Goal: Information Seeking & Learning: Learn about a topic

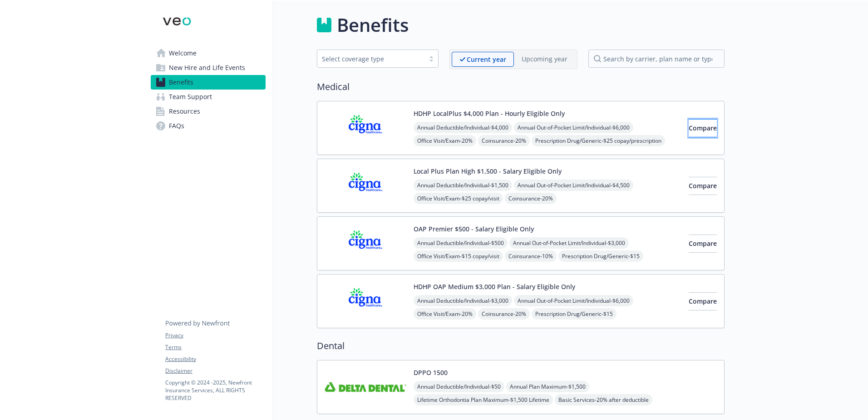
click at [700, 126] on span "Compare" at bounding box center [703, 128] width 28 height 9
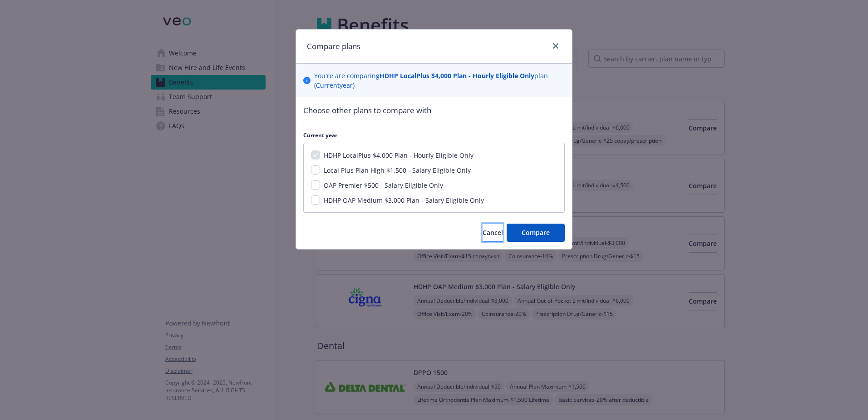
click at [483, 229] on span "Cancel" at bounding box center [493, 232] width 20 height 9
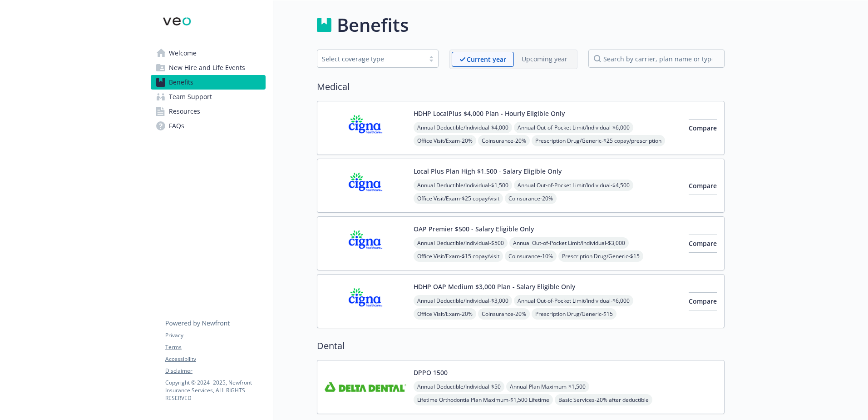
click at [362, 113] on img at bounding box center [366, 128] width 82 height 39
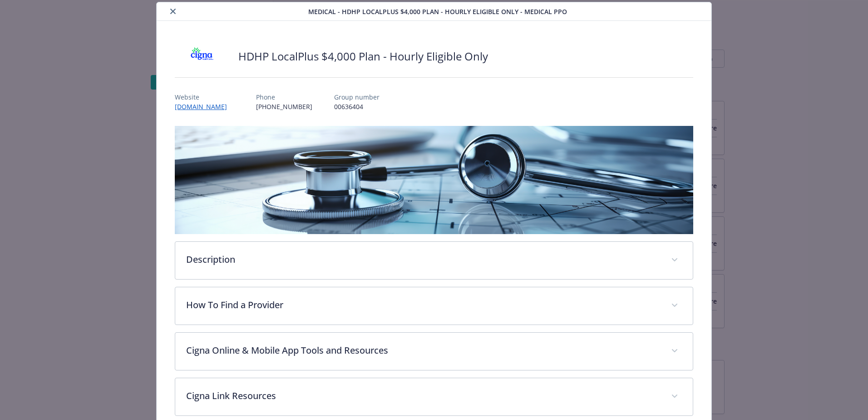
scroll to position [73, 0]
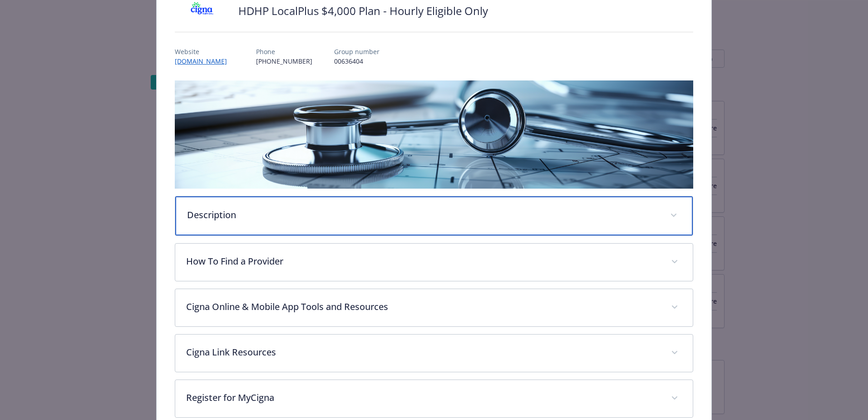
click at [318, 214] on p "Description" at bounding box center [423, 215] width 472 height 14
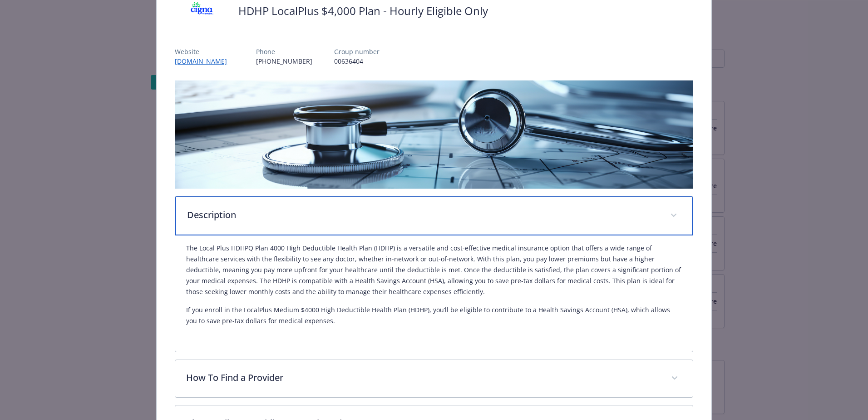
click at [318, 214] on p "Description" at bounding box center [423, 215] width 472 height 14
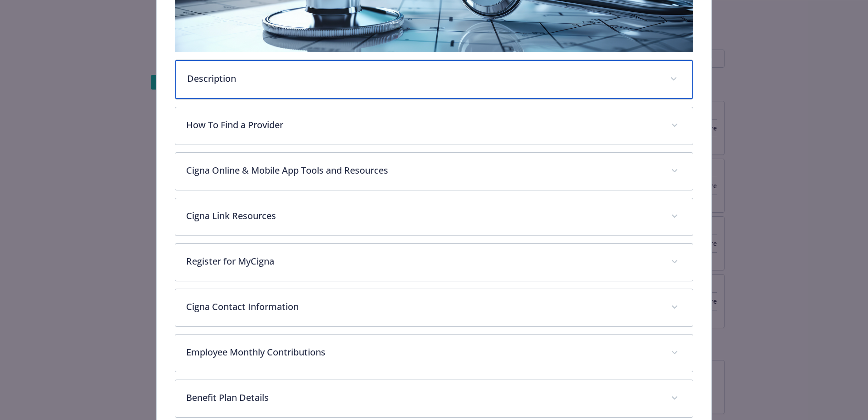
scroll to position [300, 0]
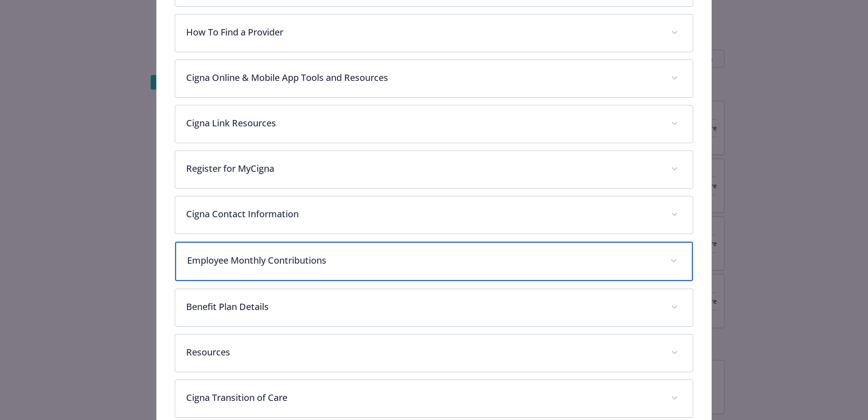
click at [277, 271] on div "Employee Monthly Contributions" at bounding box center [434, 261] width 518 height 39
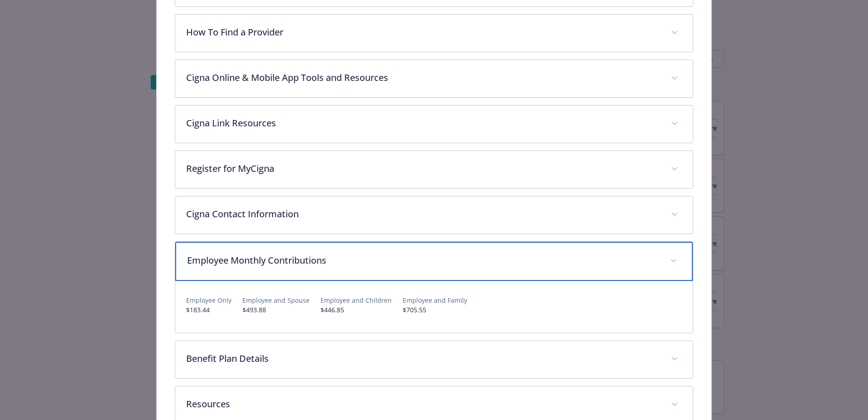
click at [277, 271] on div "Employee Monthly Contributions" at bounding box center [434, 261] width 518 height 39
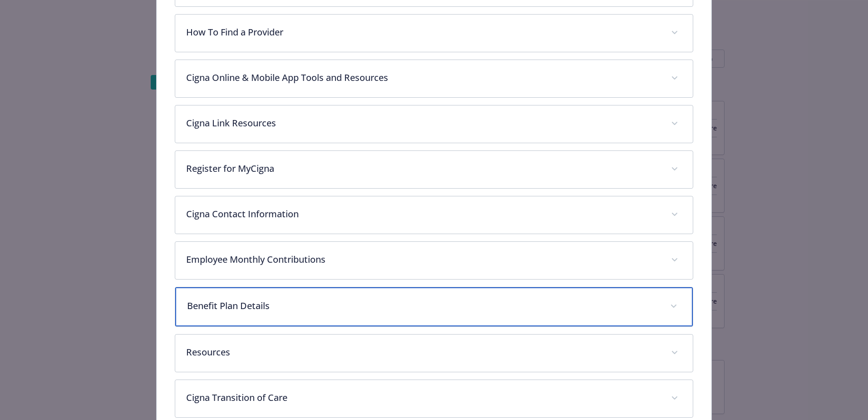
click at [278, 298] on div "Benefit Plan Details" at bounding box center [434, 306] width 518 height 39
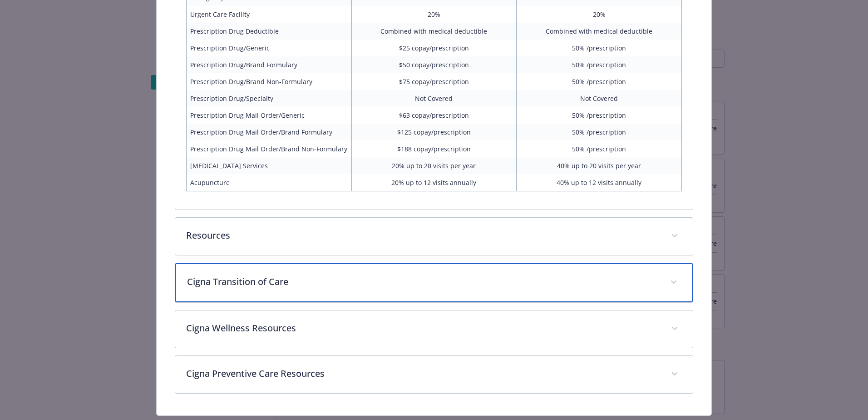
scroll to position [843, 0]
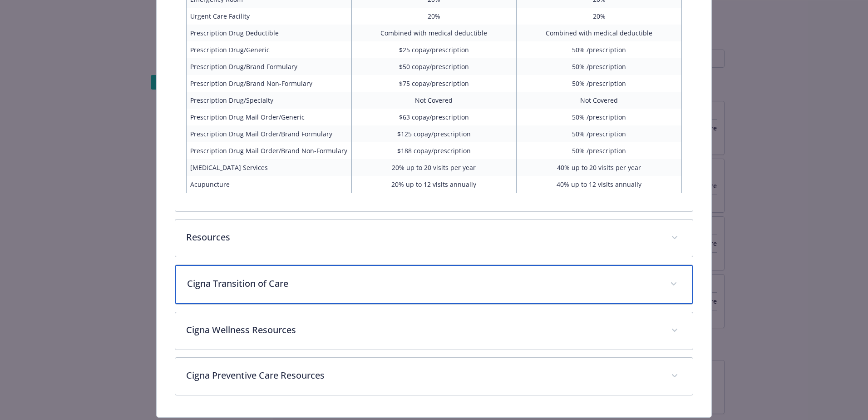
click at [275, 281] on p "Cigna Transition of Care" at bounding box center [423, 284] width 472 height 14
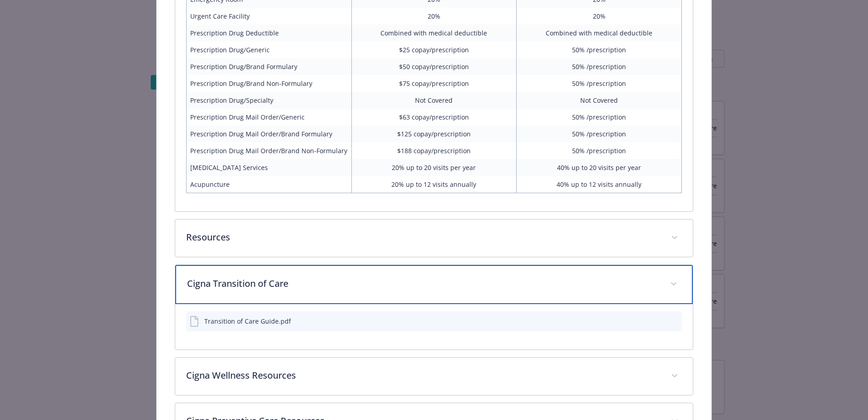
scroll to position [914, 0]
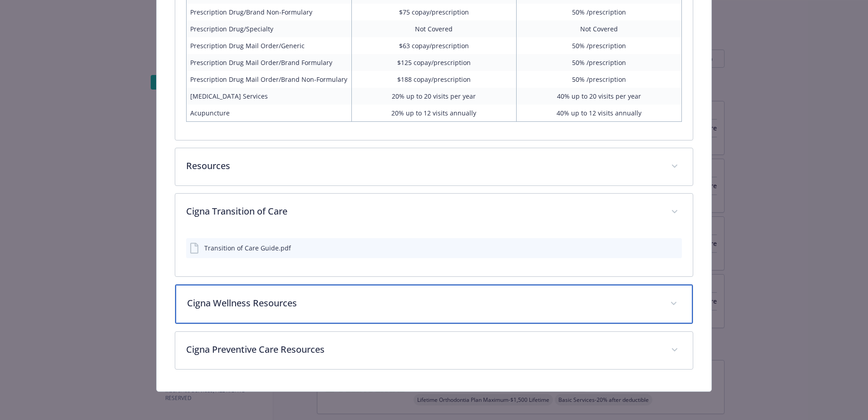
click at [263, 313] on div "Cigna Wellness Resources" at bounding box center [434, 303] width 518 height 39
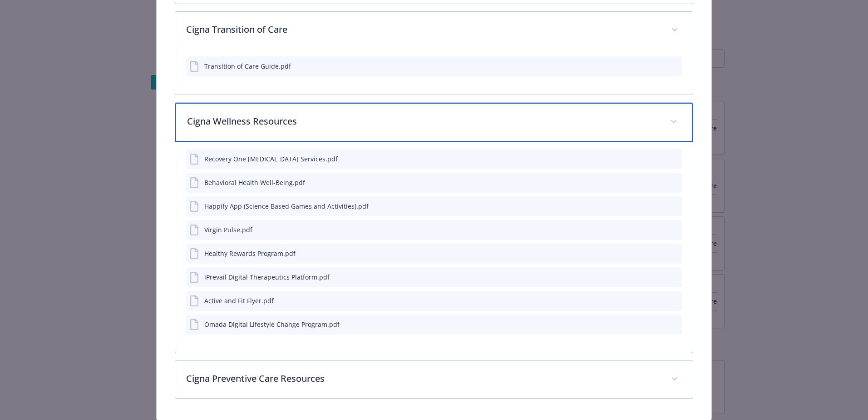
scroll to position [1125, 0]
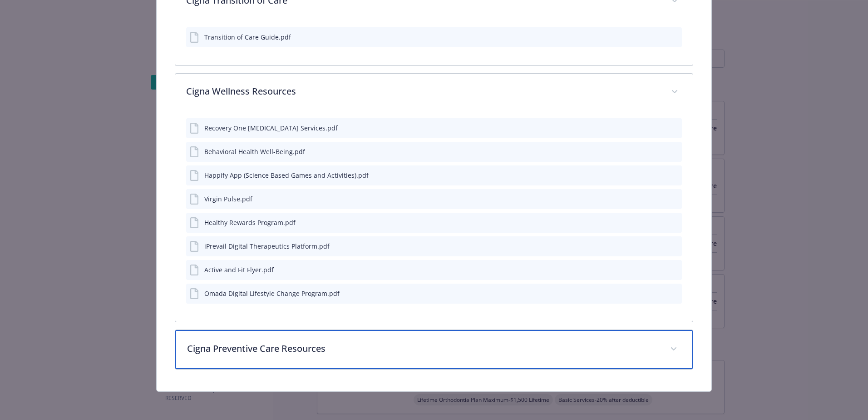
click at [265, 337] on div "Cigna Preventive Care Resources" at bounding box center [434, 349] width 518 height 39
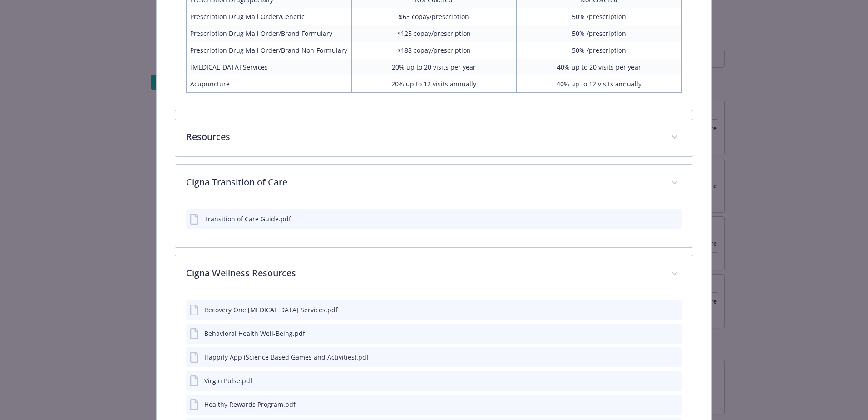
scroll to position [807, 0]
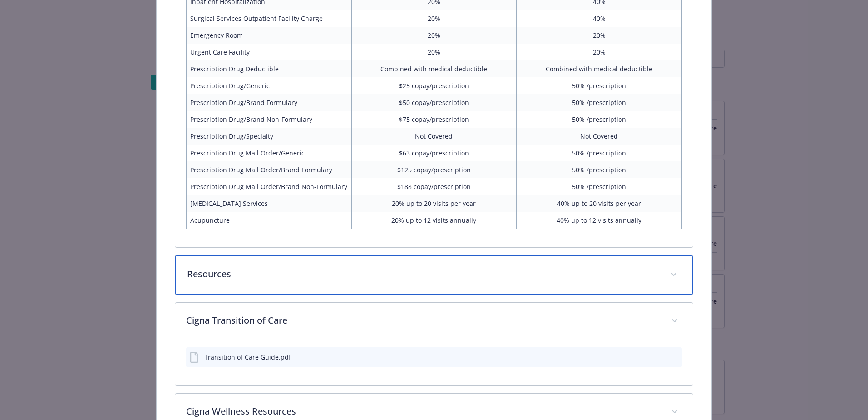
click at [251, 264] on div "Resources" at bounding box center [434, 274] width 518 height 39
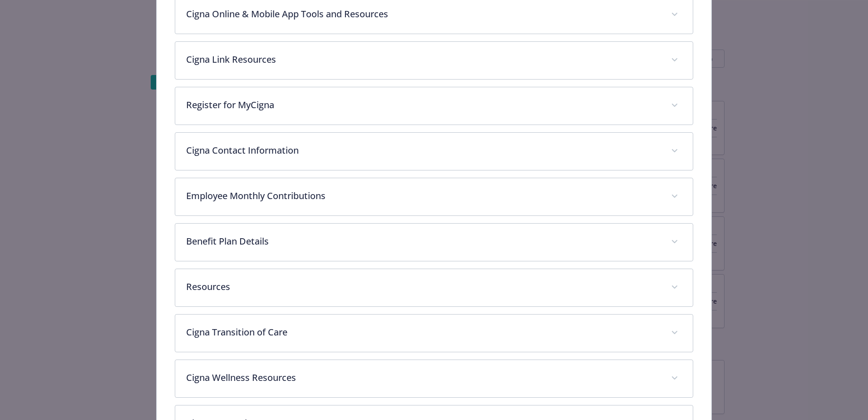
scroll to position [437, 0]
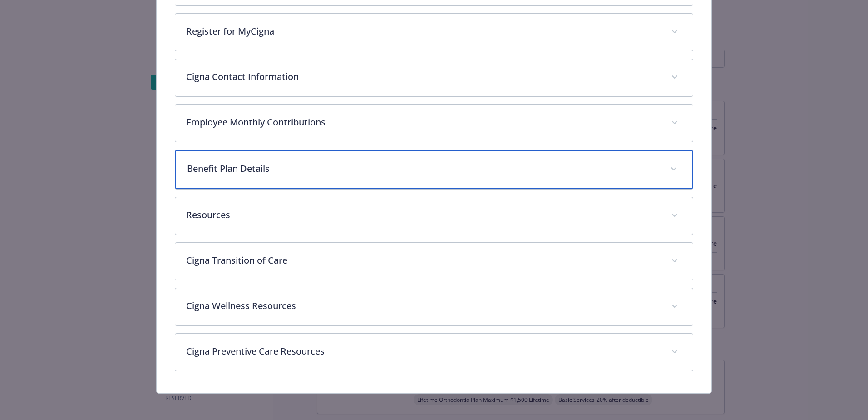
click at [449, 176] on div "Benefit Plan Details" at bounding box center [434, 169] width 518 height 39
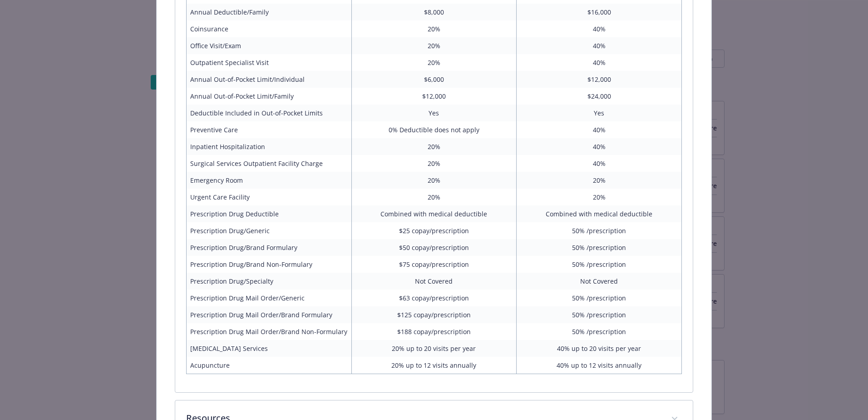
scroll to position [619, 0]
